Goal: Information Seeking & Learning: Learn about a topic

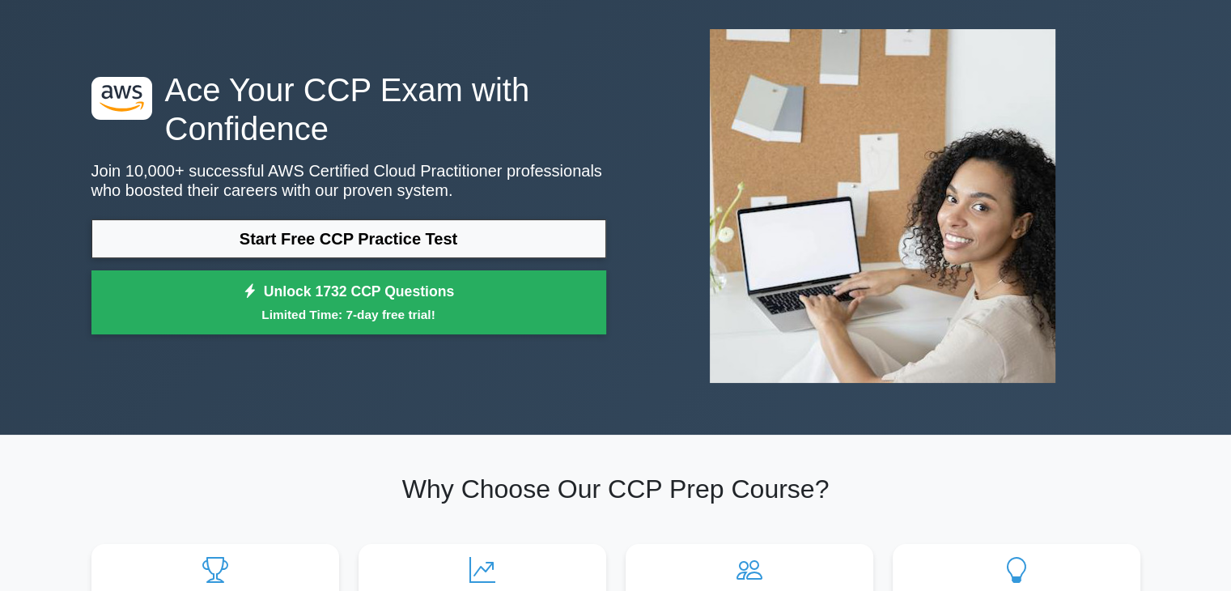
scroll to position [77, 0]
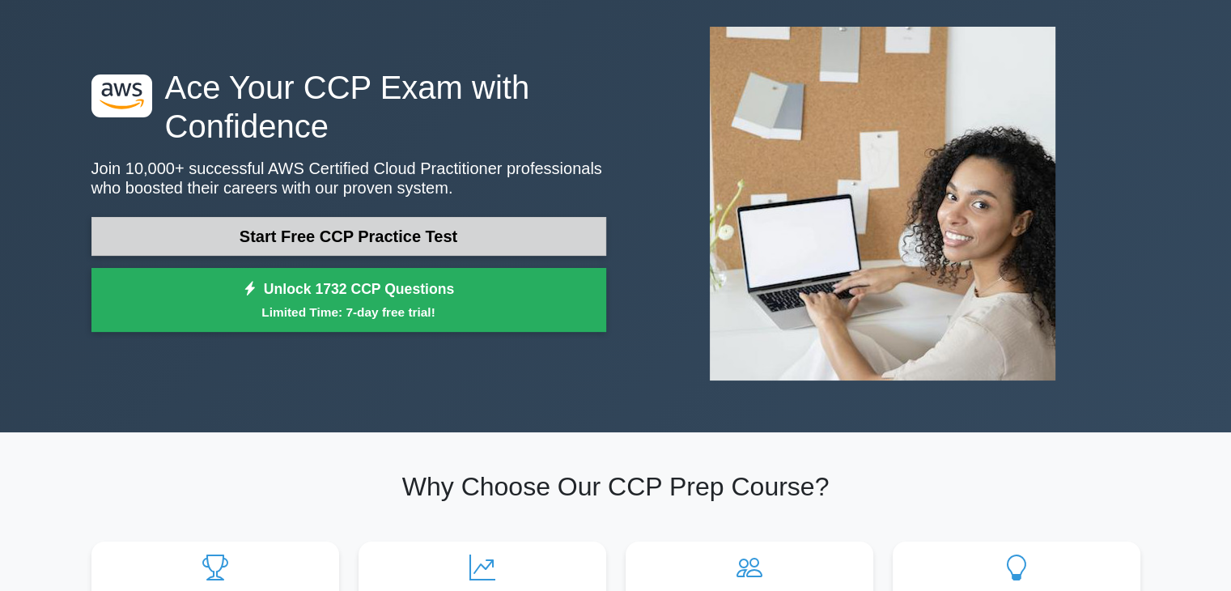
click at [474, 231] on link "Start Free CCP Practice Test" at bounding box center [348, 236] width 515 height 39
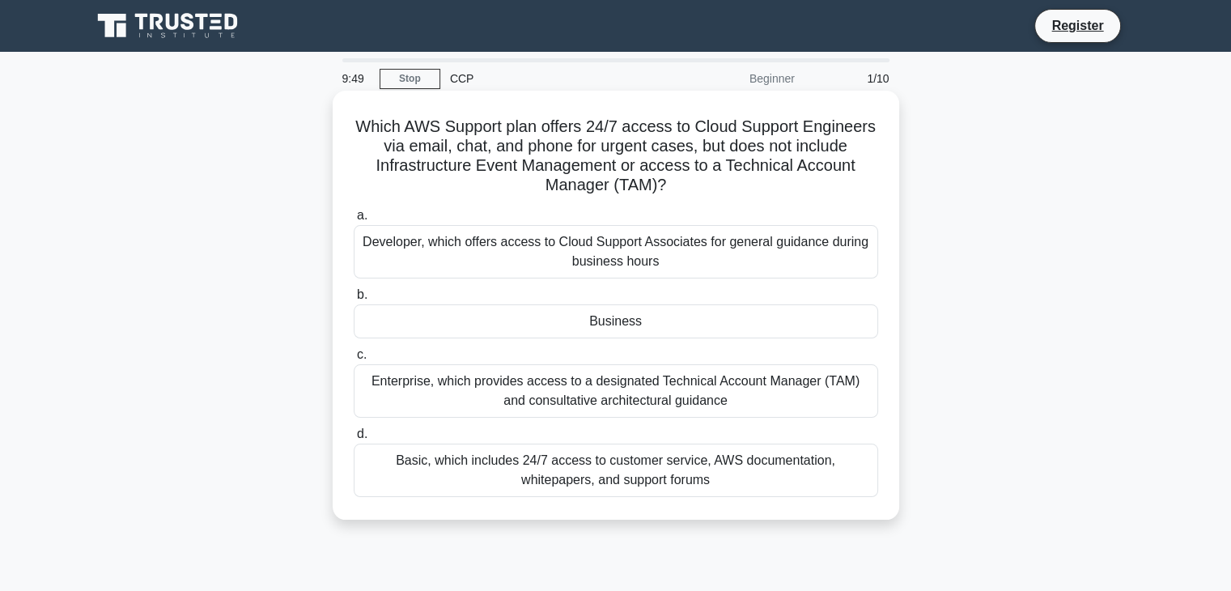
click at [664, 485] on div "Basic, which includes 24/7 access to customer service, AWS documentation, white…" at bounding box center [616, 470] width 525 height 53
click at [354, 440] on input "d. Basic, which includes 24/7 access to customer service, AWS documentation, wh…" at bounding box center [354, 434] width 0 height 11
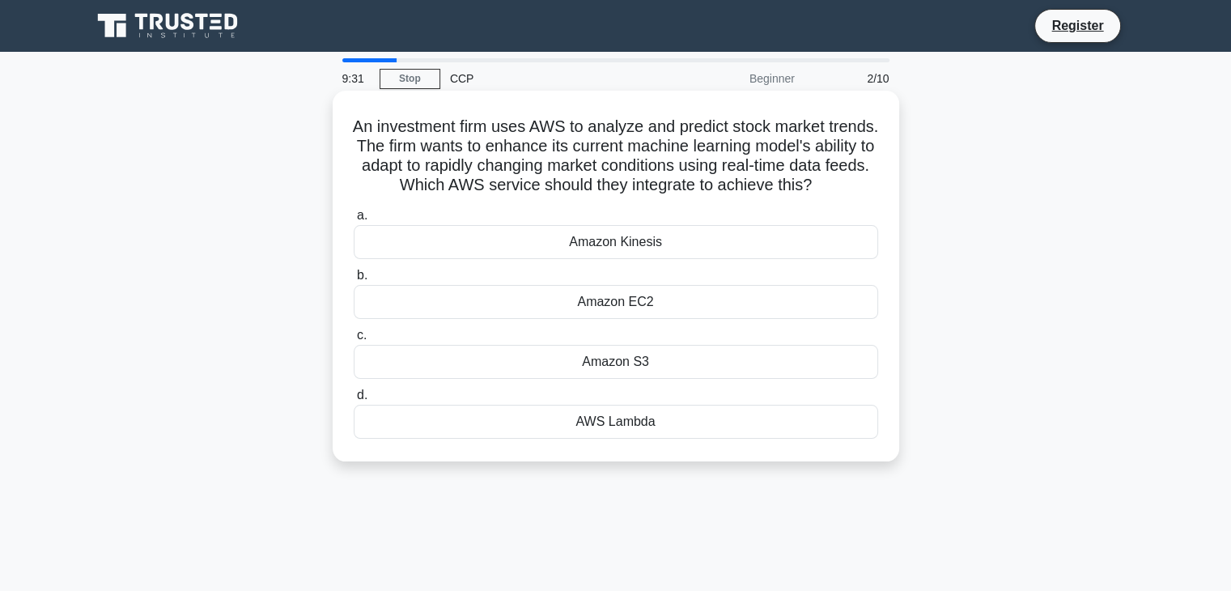
click at [589, 316] on div "Amazon EC2" at bounding box center [616, 302] width 525 height 34
click at [354, 281] on input "b. Amazon EC2" at bounding box center [354, 275] width 0 height 11
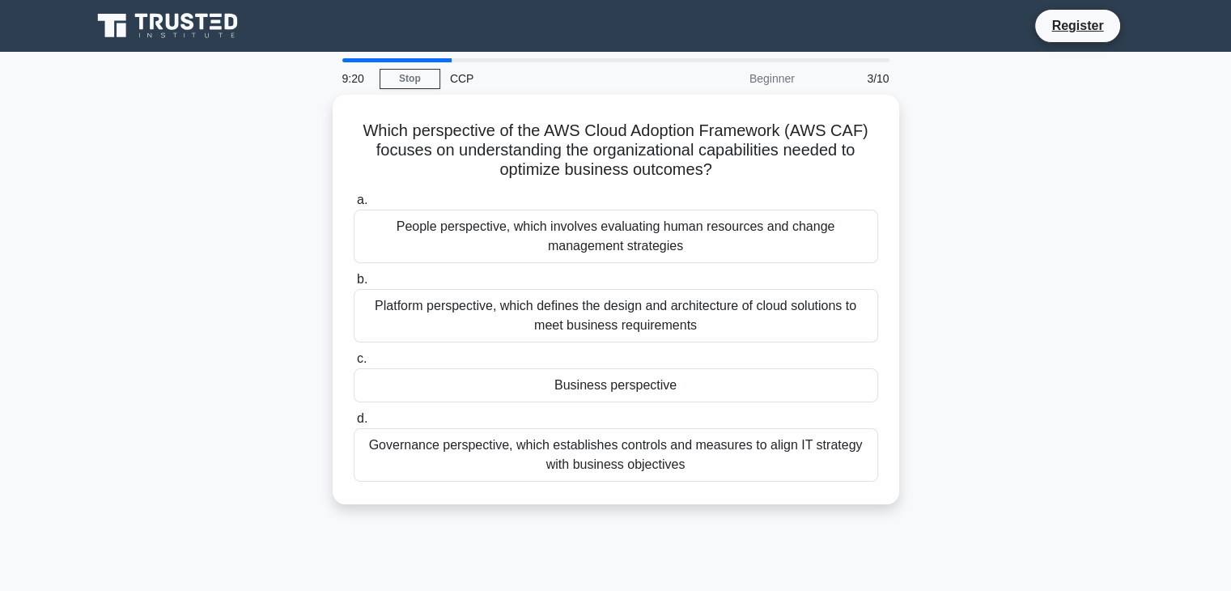
click at [589, 316] on div "Platform perspective, which defines the design and architecture of cloud soluti…" at bounding box center [616, 315] width 525 height 53
click at [354, 285] on input "b. Platform perspective, which defines the design and architecture of cloud sol…" at bounding box center [354, 279] width 0 height 11
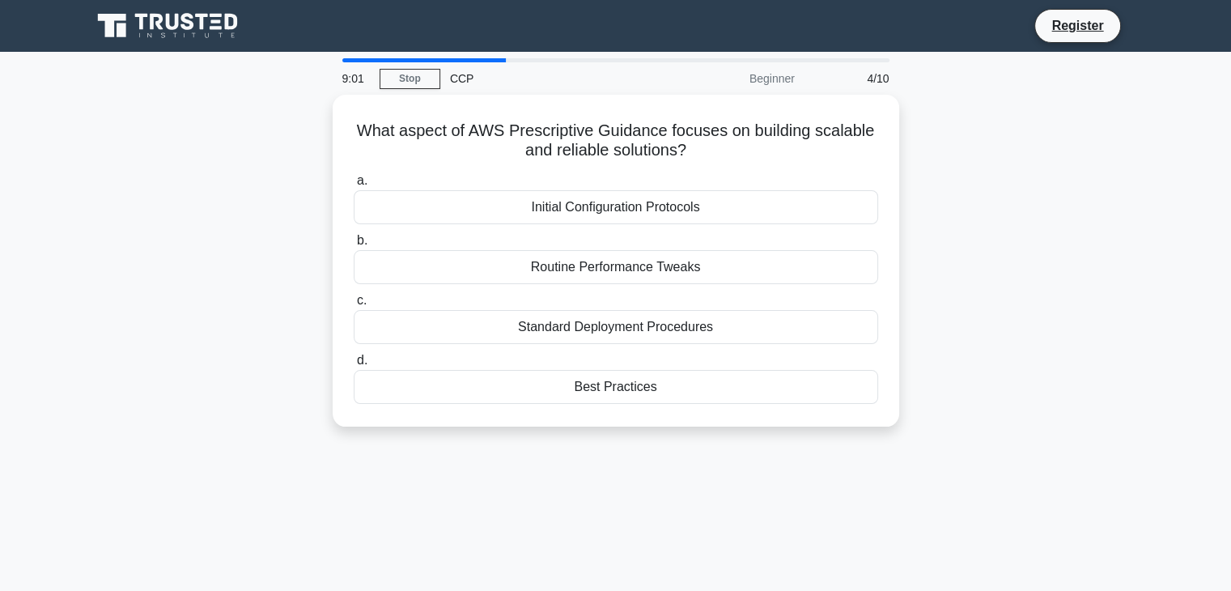
click at [589, 316] on div "Standard Deployment Procedures" at bounding box center [616, 327] width 525 height 34
click at [354, 306] on input "c. Standard Deployment Procedures" at bounding box center [354, 300] width 0 height 11
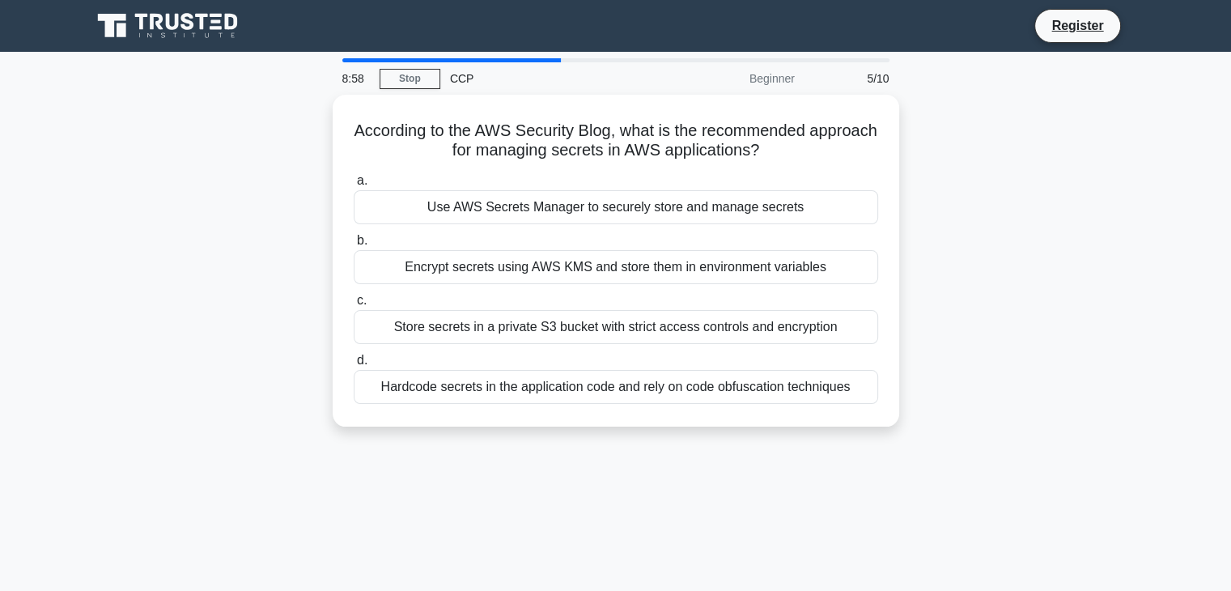
click at [589, 316] on div "Store secrets in a private S3 bucket with strict access controls and encryption" at bounding box center [616, 327] width 525 height 34
click at [354, 306] on input "c. Store secrets in a private S3 bucket with strict access controls and encrypt…" at bounding box center [354, 300] width 0 height 11
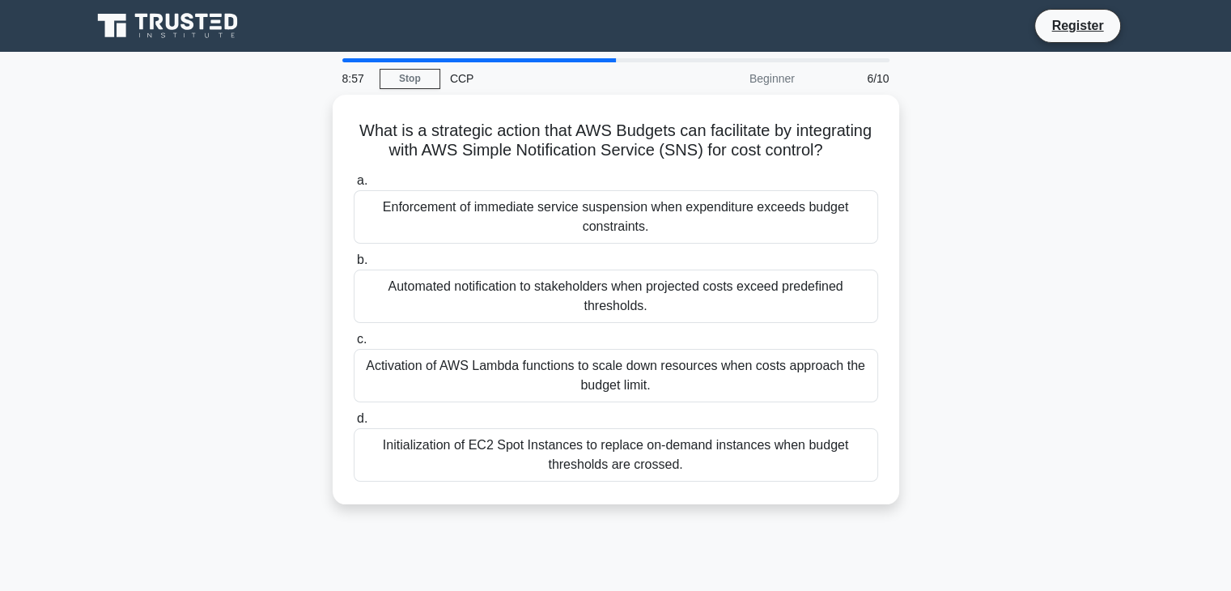
click at [589, 316] on div "Automated notification to stakeholders when projected costs exceed predefined t…" at bounding box center [616, 296] width 525 height 53
click at [354, 265] on input "b. Automated notification to stakeholders when projected costs exceed predefine…" at bounding box center [354, 260] width 0 height 11
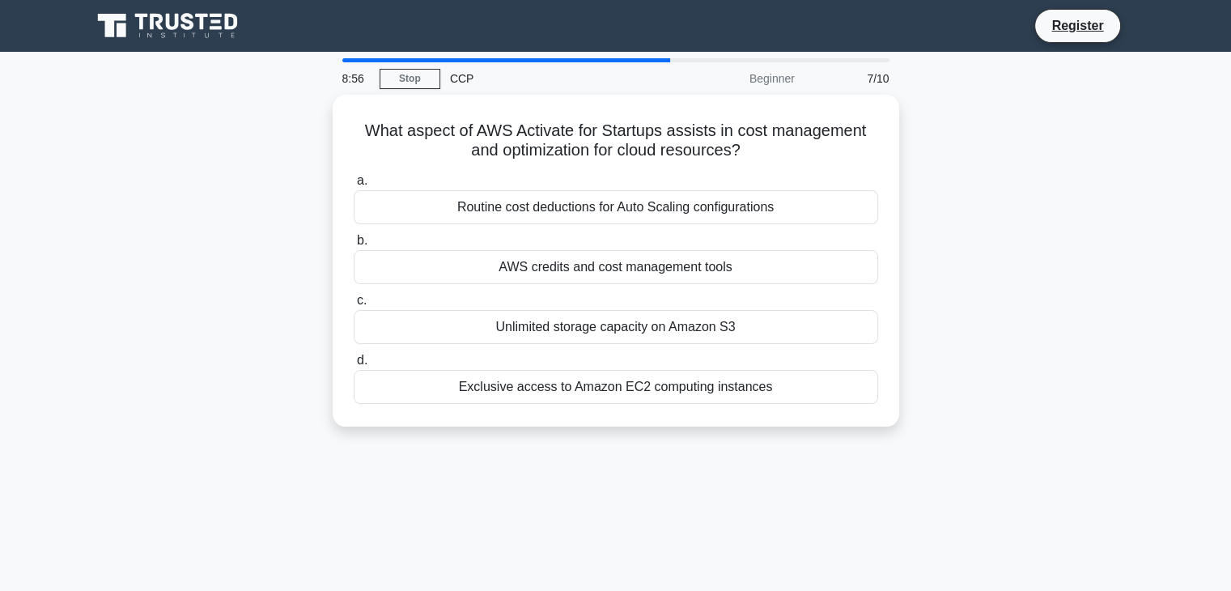
click at [589, 316] on div "Unlimited storage capacity on Amazon S3" at bounding box center [616, 327] width 525 height 34
click at [354, 306] on input "c. Unlimited storage capacity on Amazon S3" at bounding box center [354, 300] width 0 height 11
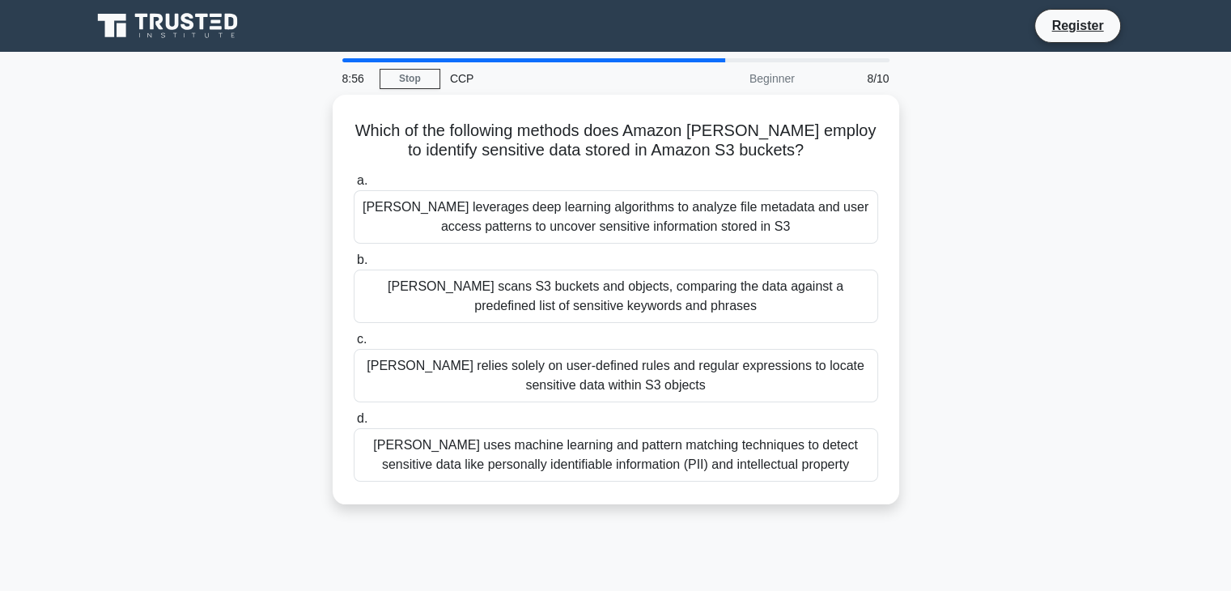
click at [589, 316] on div "[PERSON_NAME] scans S3 buckets and objects, comparing the data against a predef…" at bounding box center [616, 296] width 525 height 53
click at [354, 265] on input "[PERSON_NAME] scans S3 buckets and objects, comparing the data against a predef…" at bounding box center [354, 260] width 0 height 11
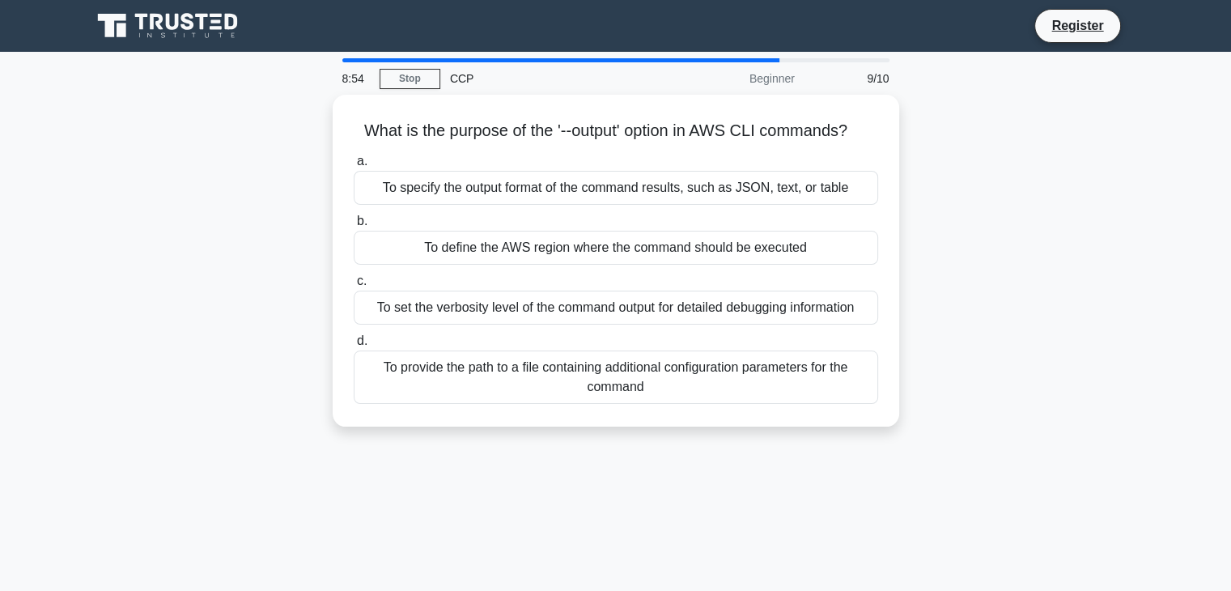
click at [589, 316] on div "To set the verbosity level of the command output for detailed debugging informa…" at bounding box center [616, 308] width 525 height 34
click at [354, 287] on input "c. To set the verbosity level of the command output for detailed debugging info…" at bounding box center [354, 281] width 0 height 11
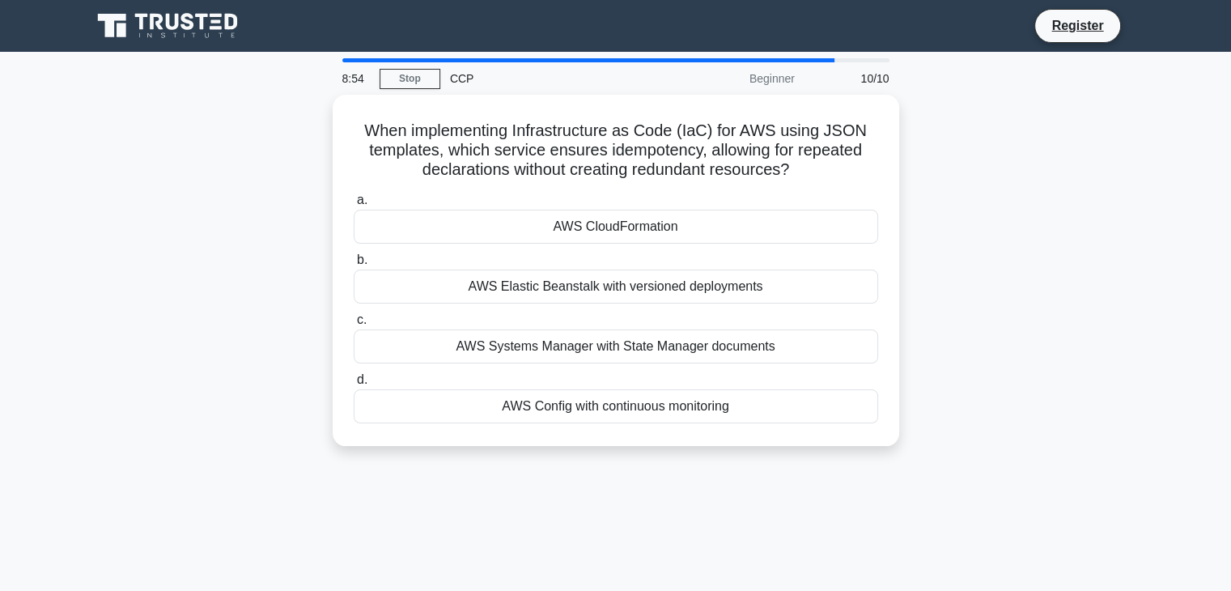
click at [589, 316] on label "c. AWS Systems Manager with State Manager documents" at bounding box center [616, 336] width 525 height 53
click at [354, 316] on input "c. AWS Systems Manager with State Manager documents" at bounding box center [354, 320] width 0 height 11
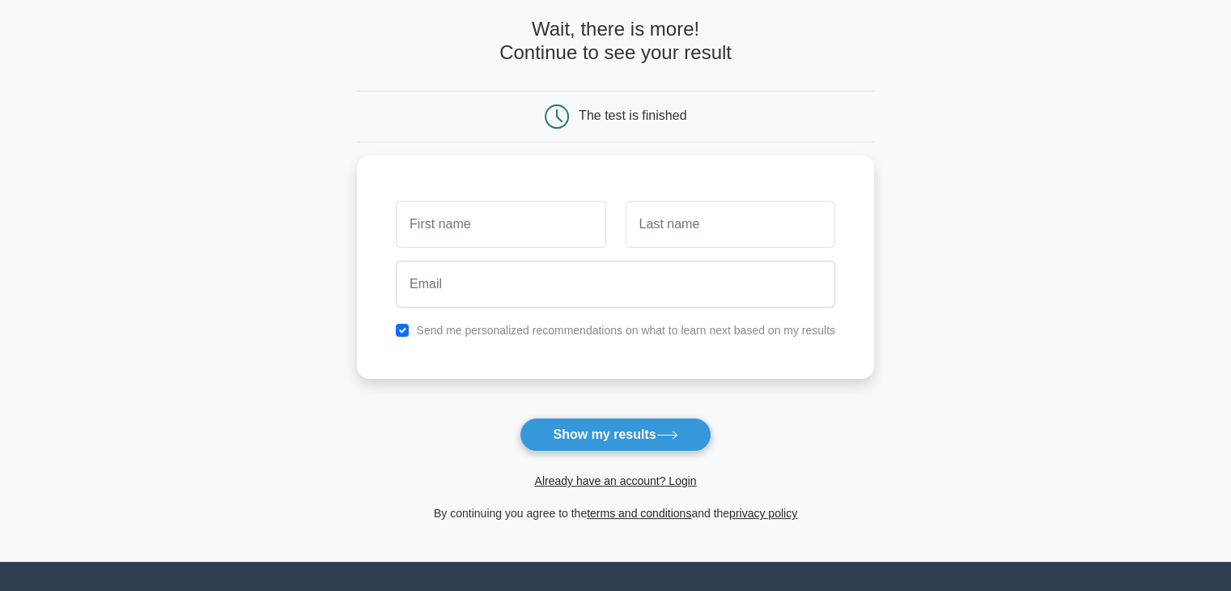
scroll to position [76, 0]
